Goal: Task Accomplishment & Management: Use online tool/utility

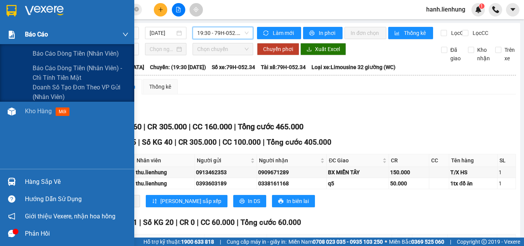
scroll to position [67, 0]
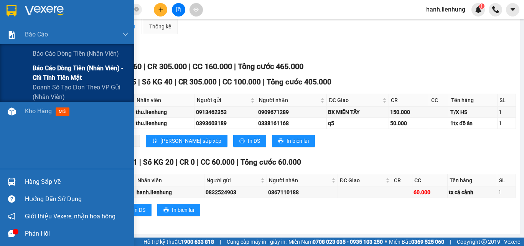
click at [55, 78] on span "Báo cáo dòng tiền (nhân viên) - chỉ tính tiền mặt" at bounding box center [81, 72] width 96 height 19
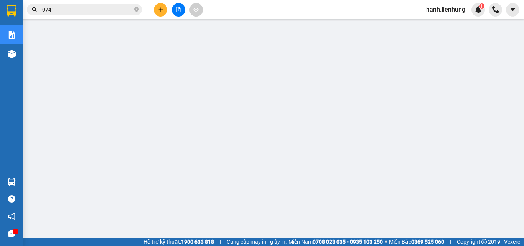
click at [90, 8] on input "0741" at bounding box center [87, 9] width 91 height 8
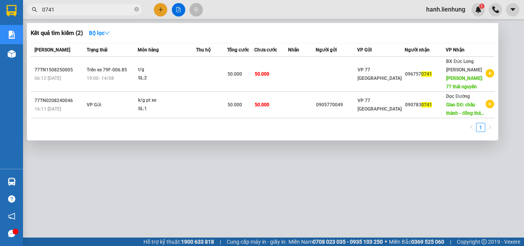
drag, startPoint x: 104, startPoint y: 9, endPoint x: 99, endPoint y: 5, distance: 6.3
click at [99, 5] on span "0741" at bounding box center [84, 10] width 115 height 12
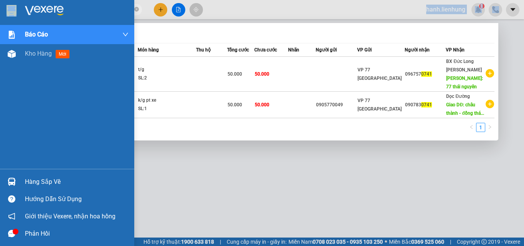
drag, startPoint x: 99, startPoint y: 5, endPoint x: 0, endPoint y: 3, distance: 98.6
click at [0, 3] on section "Kết quả tìm kiếm ( 2 ) Bộ lọc Mã ĐH Trạng thái Món hàng Thu hộ Tổng cước Chưa c…" at bounding box center [262, 123] width 524 height 246
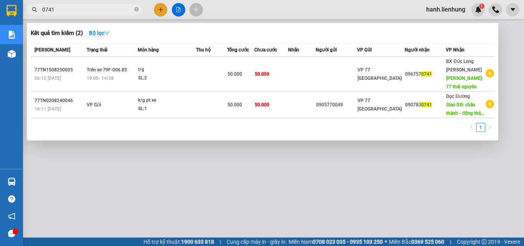
click at [104, 2] on div at bounding box center [262, 123] width 524 height 246
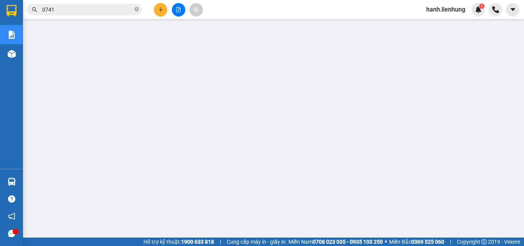
click at [100, 10] on input "0741" at bounding box center [87, 9] width 91 height 8
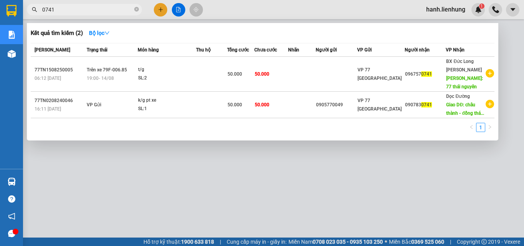
drag, startPoint x: 93, startPoint y: 10, endPoint x: 29, endPoint y: 14, distance: 63.8
click at [29, 14] on span "0741" at bounding box center [84, 10] width 115 height 12
paste input "937294259"
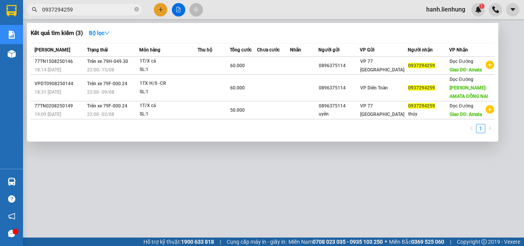
click at [352, 190] on div at bounding box center [262, 123] width 524 height 246
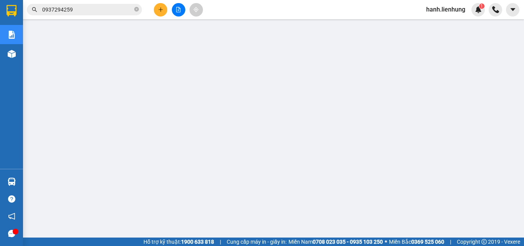
click at [119, 7] on input "0937294259" at bounding box center [87, 9] width 91 height 8
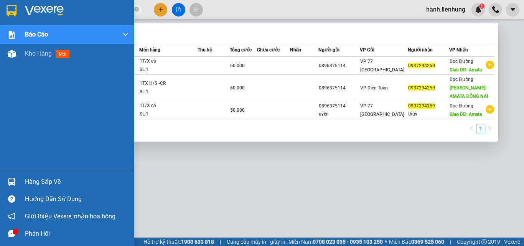
drag, startPoint x: 98, startPoint y: 12, endPoint x: 0, endPoint y: 13, distance: 98.2
click at [0, 13] on section "Kết quả tìm kiếm ( 3 ) Bộ lọc Mã ĐH Trạng thái Món hàng Thu hộ Tổng cước Chưa c…" at bounding box center [262, 123] width 524 height 246
paste input "74536688"
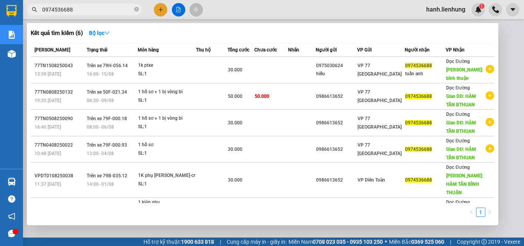
click at [239, 7] on div at bounding box center [262, 123] width 524 height 246
click at [105, 6] on input "0974536688" at bounding box center [87, 9] width 91 height 8
drag, startPoint x: 105, startPoint y: 7, endPoint x: 22, endPoint y: 9, distance: 82.9
click at [22, 9] on section "Kết quả tìm kiếm ( 6 ) Bộ lọc Mã ĐH Trạng thái Món hàng Thu hộ Tổng cước Chưa c…" at bounding box center [262, 123] width 524 height 246
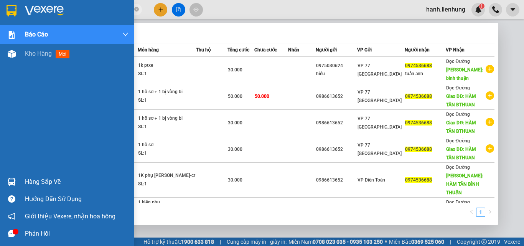
paste input "05170817"
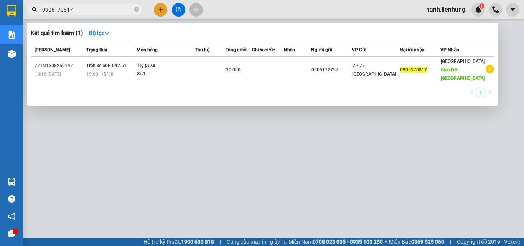
click at [254, 160] on div at bounding box center [262, 123] width 524 height 246
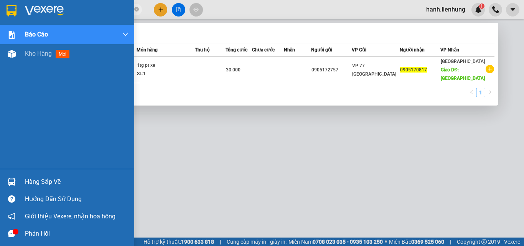
drag, startPoint x: 105, startPoint y: 10, endPoint x: 0, endPoint y: 12, distance: 105.2
click at [0, 12] on section "Kết quả tìm kiếm ( 1 ) Bộ lọc Mã ĐH Trạng thái Món hàng Thu hộ Tổng cước Chưa c…" at bounding box center [262, 123] width 524 height 246
paste input "24198"
type input "0905241987"
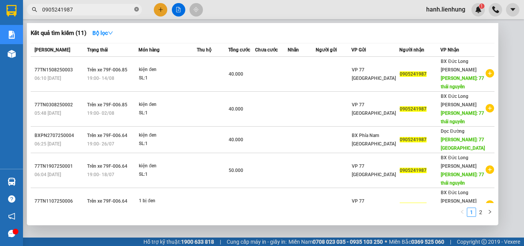
click at [137, 11] on icon "close-circle" at bounding box center [136, 9] width 5 height 5
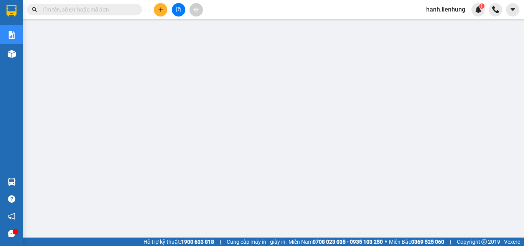
click at [101, 5] on input "text" at bounding box center [87, 9] width 91 height 8
paste input "0967570741"
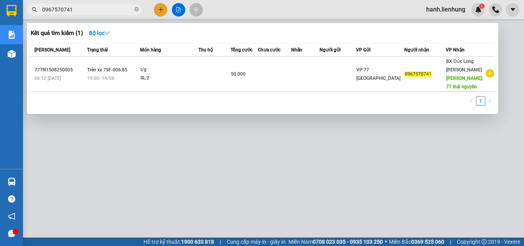
click at [270, 140] on div at bounding box center [262, 123] width 524 height 246
click at [92, 10] on input "0967570741" at bounding box center [87, 9] width 91 height 8
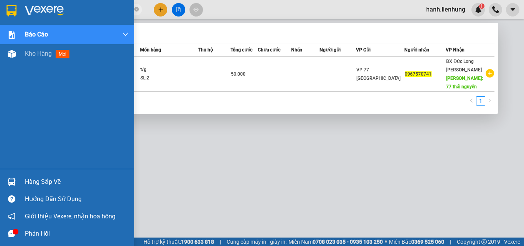
drag, startPoint x: 87, startPoint y: 7, endPoint x: 14, endPoint y: 0, distance: 73.3
click at [14, 0] on section "Kết quả tìm kiếm ( 1 ) Bộ lọc Mã ĐH Trạng thái Món hàng Thu hộ Tổng cước Chưa c…" at bounding box center [262, 123] width 524 height 246
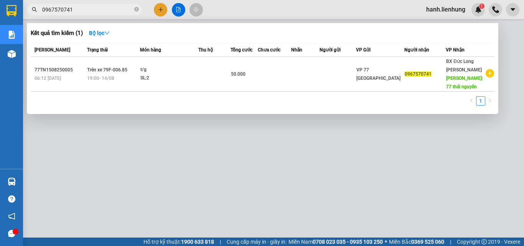
paste input "34960917"
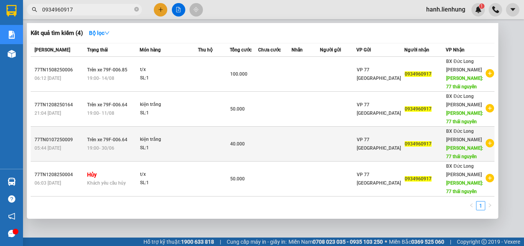
type input "0934960917"
click at [292, 137] on td at bounding box center [274, 144] width 33 height 35
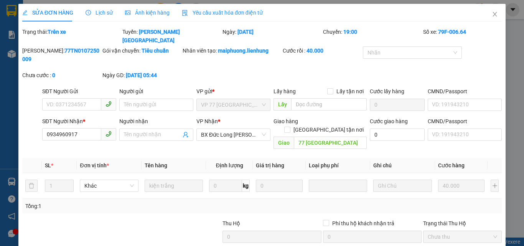
type input "0934960917"
type input "77 [GEOGRAPHIC_DATA]"
type input "40.000"
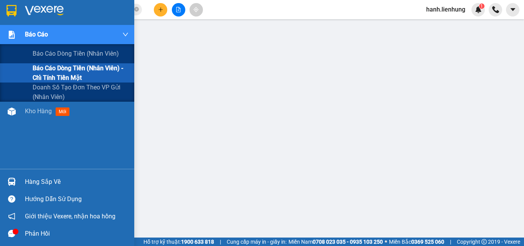
click at [49, 71] on span "Báo cáo dòng tiền (nhân viên) - chỉ tính tiền mặt" at bounding box center [81, 72] width 96 height 19
